Goal: Navigation & Orientation: Understand site structure

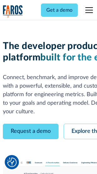
scroll to position [36, 0]
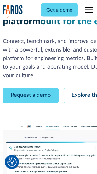
click at [31, 88] on link "Request a demo" at bounding box center [31, 95] width 56 height 15
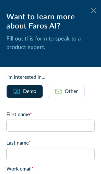
click at [91, 10] on icon at bounding box center [93, 10] width 5 height 5
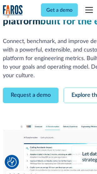
click at [82, 88] on link "Explore the platform" at bounding box center [97, 95] width 67 height 15
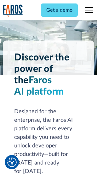
scroll to position [4815, 0]
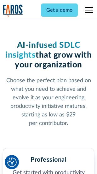
scroll to position [1002, 0]
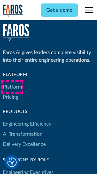
click at [12, 87] on link "Platform" at bounding box center [12, 87] width 19 height 10
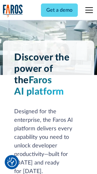
scroll to position [5017, 0]
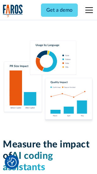
scroll to position [3946, 0]
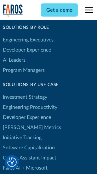
click at [19, 122] on link "[PERSON_NAME] Metrics" at bounding box center [32, 127] width 58 height 10
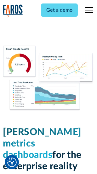
scroll to position [2798, 0]
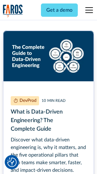
scroll to position [2871, 0]
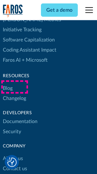
click at [15, 93] on link "Changelog" at bounding box center [14, 98] width 23 height 10
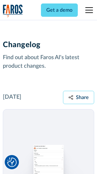
scroll to position [7750, 0]
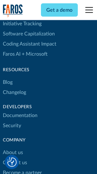
click at [13, 148] on link "About us" at bounding box center [13, 153] width 20 height 10
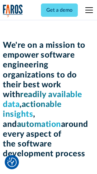
scroll to position [2186, 0]
